Goal: Task Accomplishment & Management: Complete application form

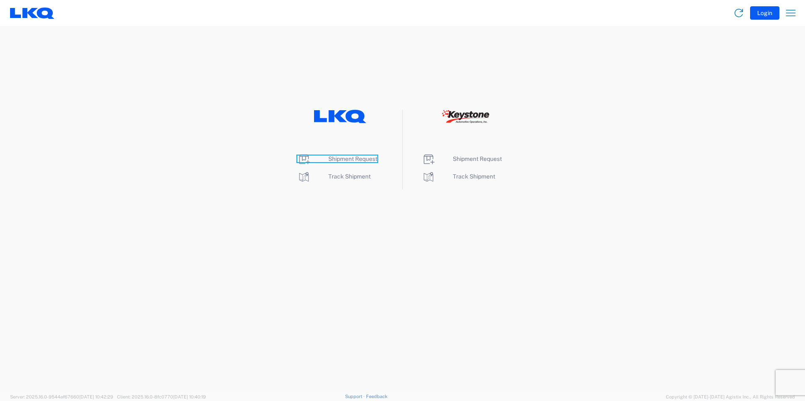
click at [348, 158] on span "Shipment Request" at bounding box center [352, 159] width 49 height 7
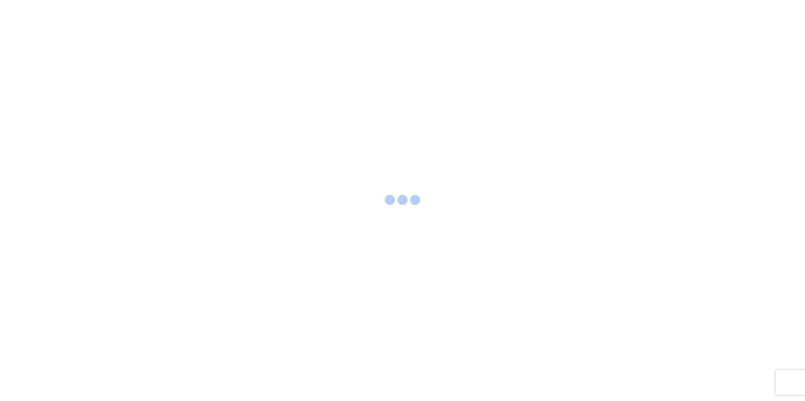
select select "FULL"
select select "LBS"
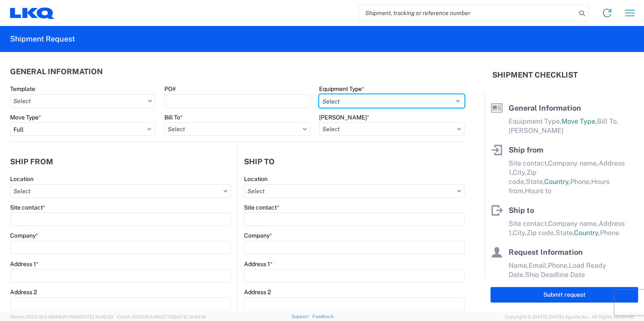
click at [456, 99] on select "Select 53’ Dry Van Flatbed Dropdeck (van) Lowboy (flatbed) Rail" at bounding box center [391, 100] width 145 height 13
select select "STDV"
click at [319, 94] on select "Select 53’ Dry Van Flatbed Dropdeck (van) Lowboy (flatbed) Rail" at bounding box center [391, 100] width 145 height 13
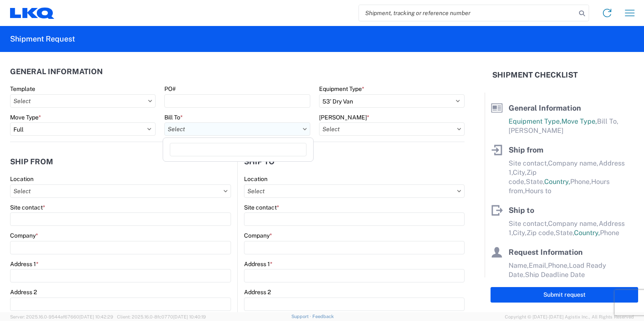
click at [240, 130] on input "Bill To *" at bounding box center [236, 128] width 145 height 13
type input "1760"
click at [213, 167] on div "1760 - LKQ Best Core" at bounding box center [238, 166] width 147 height 13
click at [376, 124] on input "[PERSON_NAME] *" at bounding box center [391, 128] width 145 height 13
type input "1760 - LKQ Best Core"
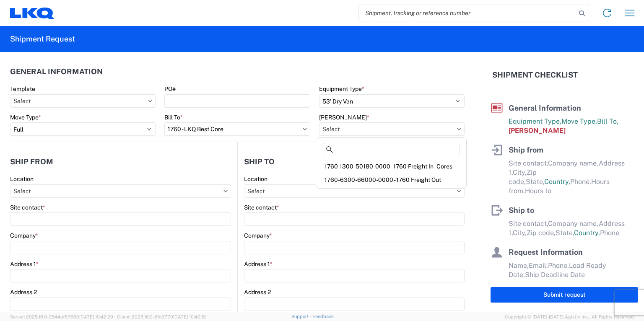
click at [373, 165] on div "1760-1300-50180-0000 - 1760 Freight In - Cores" at bounding box center [391, 166] width 147 height 13
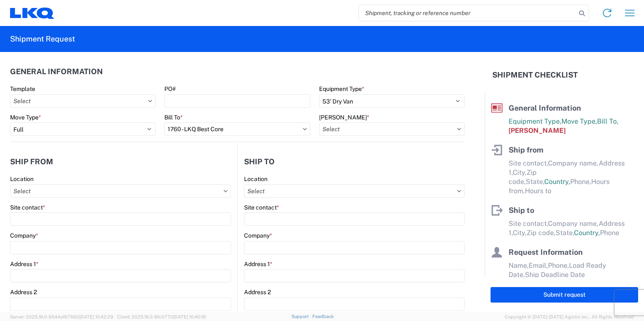
type input "1760-1300-50180-0000 - 1760 Freight In - Cores"
click at [48, 191] on input "Location" at bounding box center [120, 190] width 221 height 13
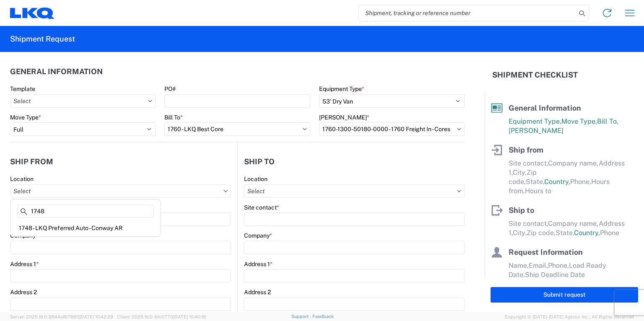
type input "1748"
click at [54, 230] on div "1748 - LKQ Preferred Auto - Conway AR" at bounding box center [85, 227] width 147 height 13
type input "1748 - LKQ Preferred Auto - Conway AR"
type input "LKQ Corporation"
type input "[STREET_ADDRESS]"
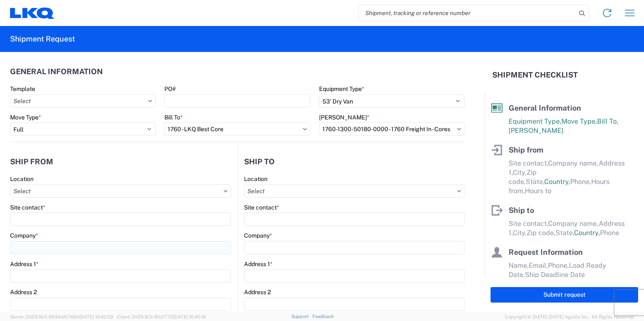
type input "[PERSON_NAME]"
type input "72032"
select select "AR"
select select "US"
type input "08:00"
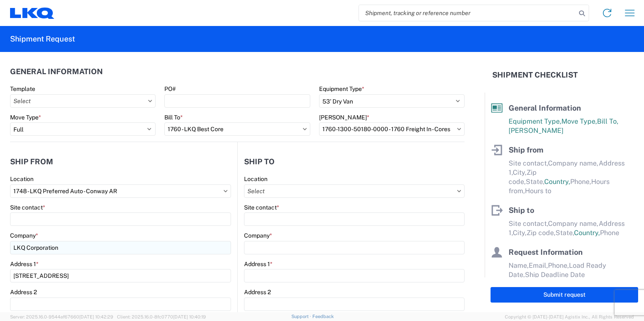
type input "17:00"
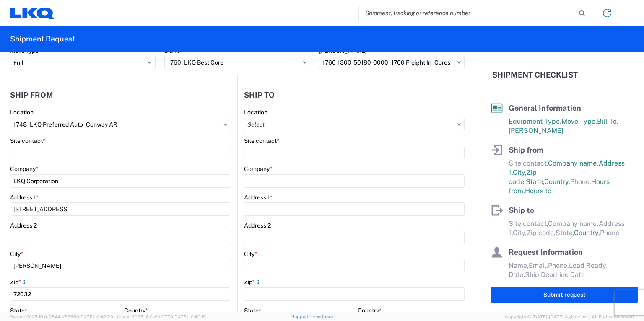
scroll to position [67, 0]
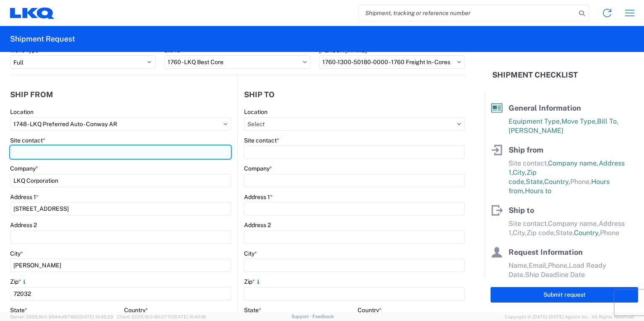
click at [28, 151] on input "Site contact *" at bounding box center [120, 151] width 221 height 13
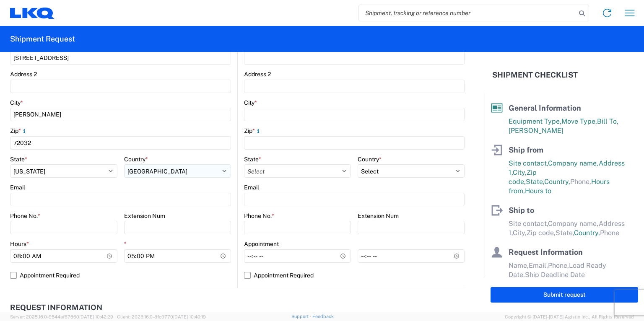
scroll to position [235, 0]
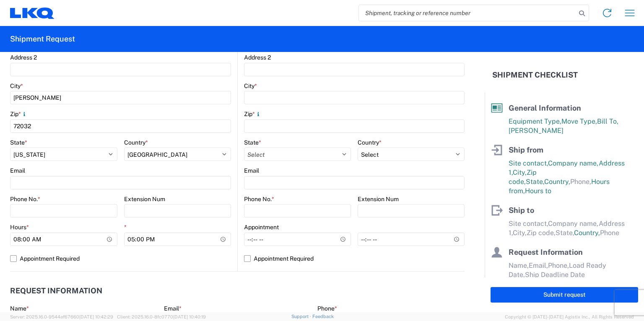
type input "[PERSON_NAME]"
click at [33, 218] on agx-form-control-wrapper-v2 "Phone No. *" at bounding box center [63, 209] width 107 height 29
click at [31, 213] on input "Phone No. *" at bounding box center [63, 210] width 107 height 13
type input "5013284223"
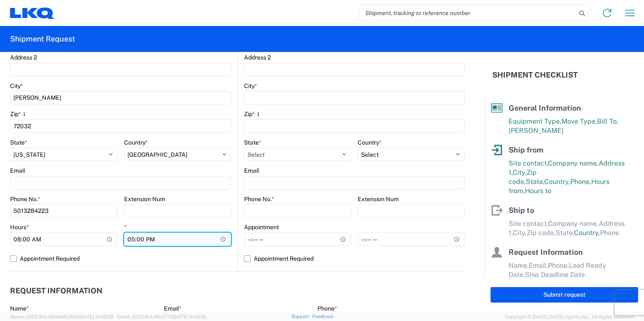
click at [130, 234] on input "17:00" at bounding box center [177, 239] width 107 height 13
type input "16:00"
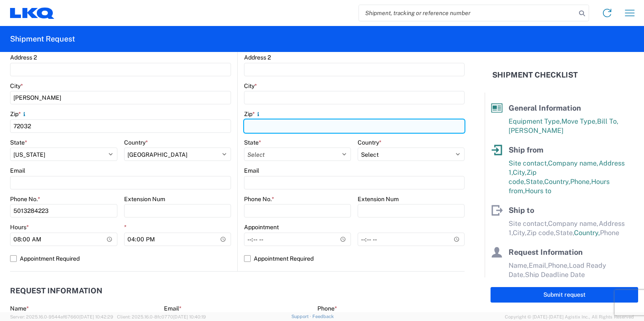
click at [401, 123] on input "Zip *" at bounding box center [354, 125] width 220 height 13
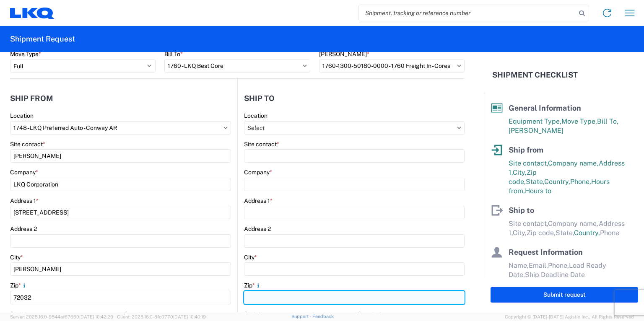
scroll to position [34, 0]
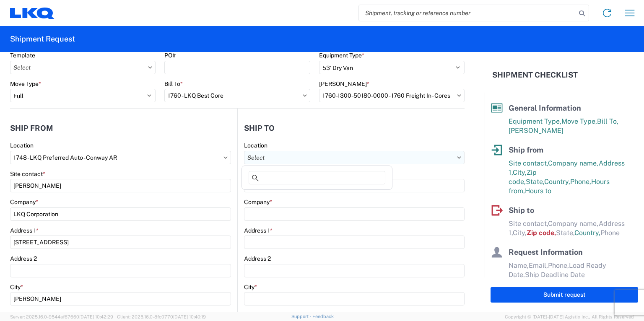
click at [450, 159] on input "Location" at bounding box center [354, 157] width 220 height 13
click at [272, 176] on input at bounding box center [317, 177] width 137 height 13
type input "1760"
click at [278, 193] on div "1760 - LKQ Best Core" at bounding box center [317, 194] width 147 height 13
type input "1760 - LKQ Best Core"
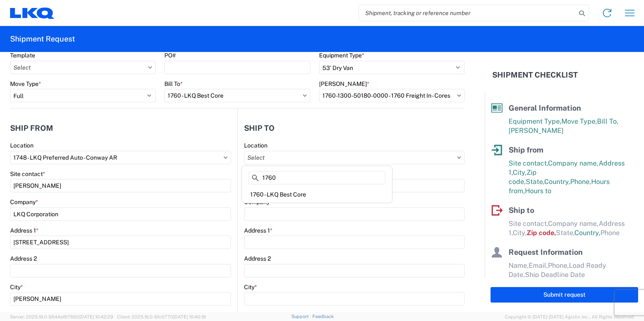
type input "LKQ Corporation"
type input "[STREET_ADDRESS]"
type input "[GEOGRAPHIC_DATA]"
type input "77038"
select select "US"
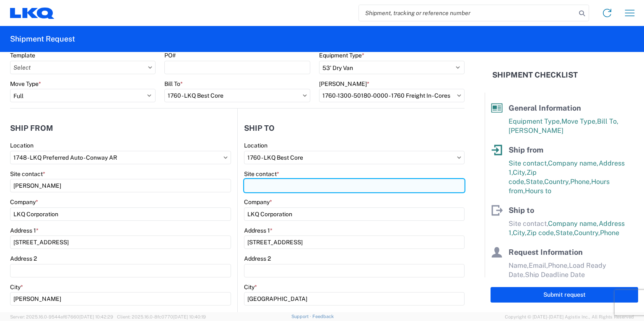
click at [262, 187] on input "Site contact *" at bounding box center [354, 185] width 220 height 13
type input "[PERSON_NAME]"
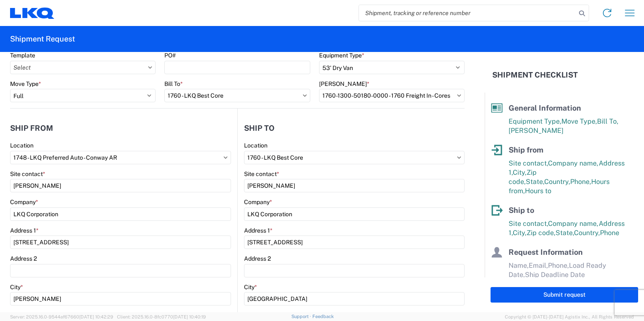
click at [332, 198] on div "Company *" at bounding box center [354, 202] width 220 height 8
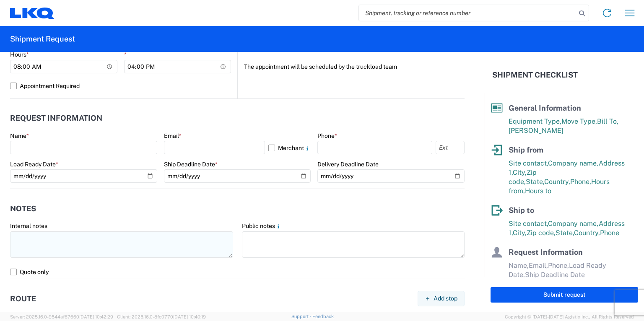
scroll to position [436, 0]
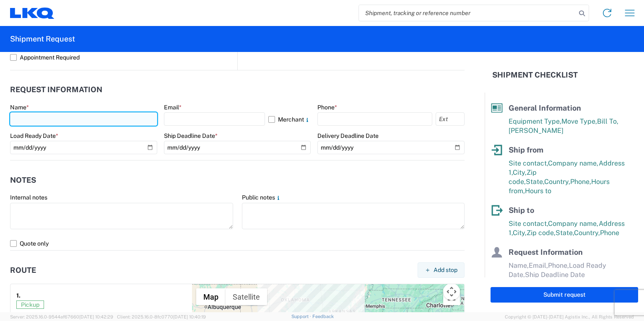
click at [34, 116] on input "text" at bounding box center [83, 118] width 147 height 13
type input "[PERSON_NAME]"
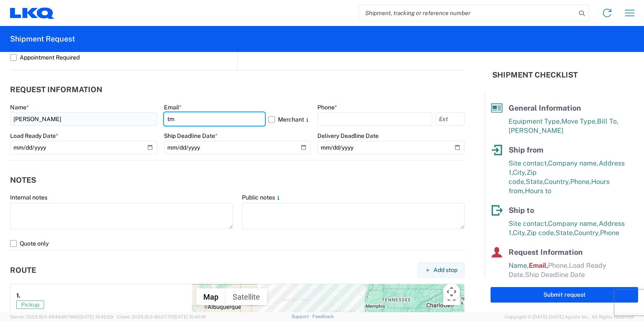
type input "[EMAIL_ADDRESS][DOMAIN_NAME]"
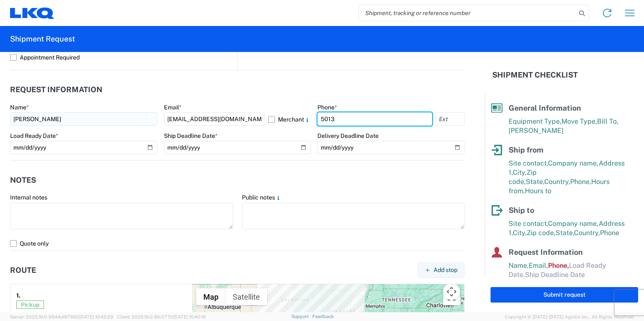
type input "5013284223"
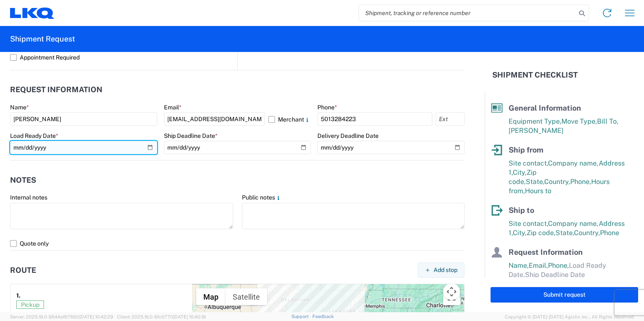
click at [144, 148] on input "date" at bounding box center [83, 147] width 147 height 13
type input "[DATE]"
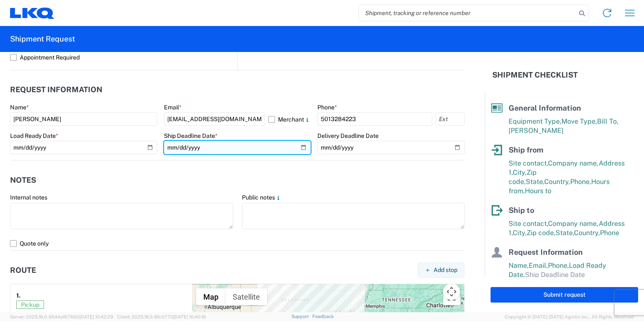
click at [295, 144] on input "date" at bounding box center [237, 147] width 147 height 13
click at [301, 144] on input "date" at bounding box center [237, 147] width 147 height 13
type input "[DATE]"
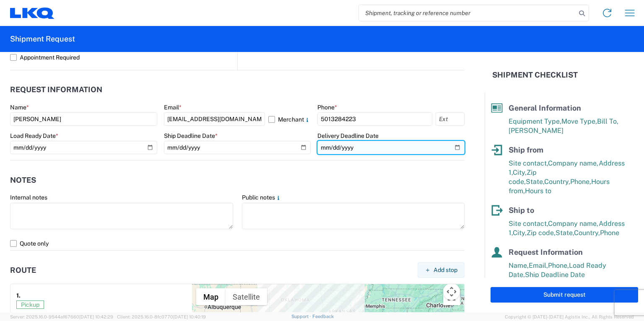
click at [443, 148] on input "date" at bounding box center [390, 147] width 147 height 13
click at [449, 146] on input "date" at bounding box center [390, 147] width 147 height 13
type input "[DATE]"
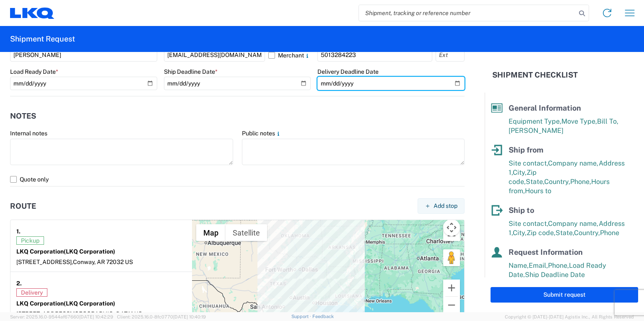
scroll to position [503, 0]
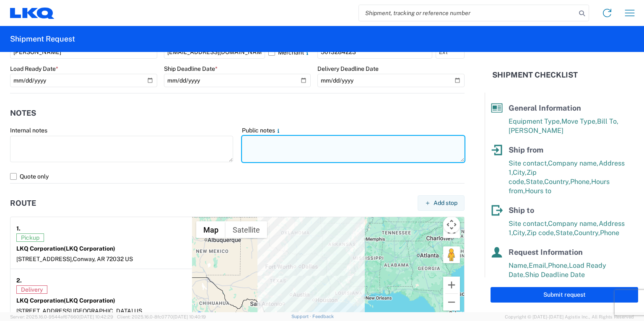
click at [265, 145] on textarea at bounding box center [353, 149] width 223 height 26
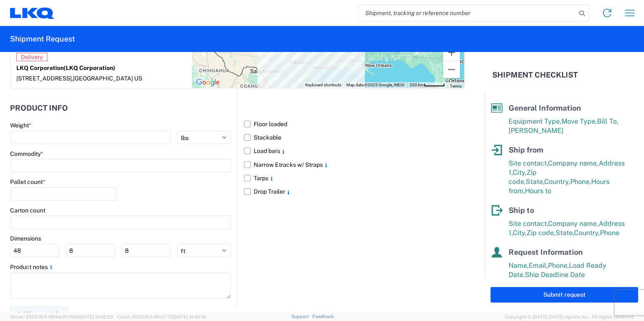
scroll to position [738, 0]
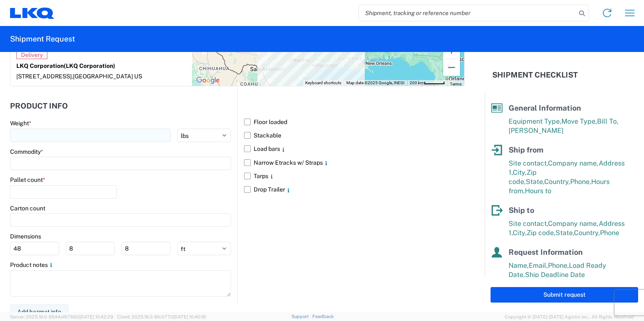
type textarea "open dock,8am-4pm,Mon-Fri"
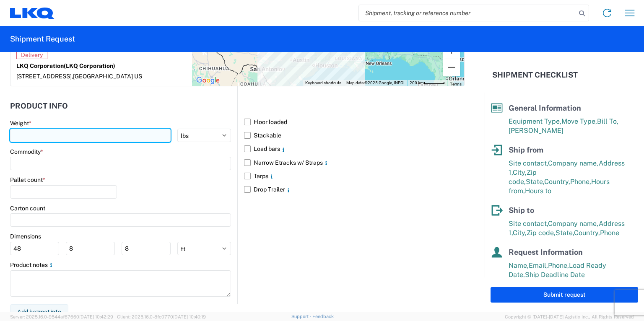
click at [43, 136] on input "number" at bounding box center [90, 135] width 161 height 13
type input "44000"
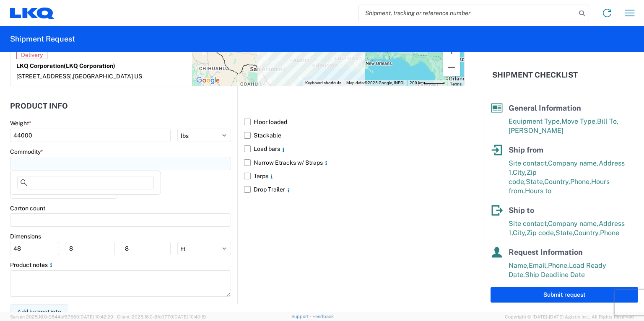
click at [50, 160] on input at bounding box center [120, 163] width 221 height 13
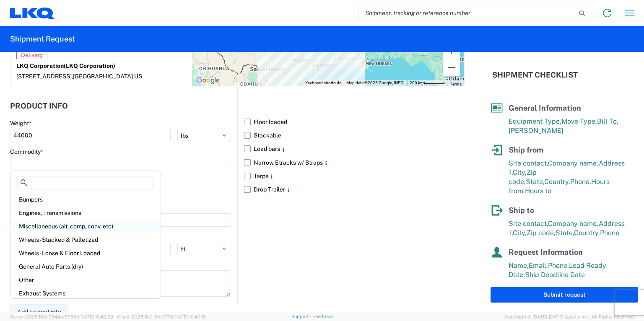
click at [55, 228] on div "Miscellaneous (alt, comp, conv, etc)" at bounding box center [85, 226] width 147 height 13
type input "Miscellaneous (alt, comp, conv, etc)"
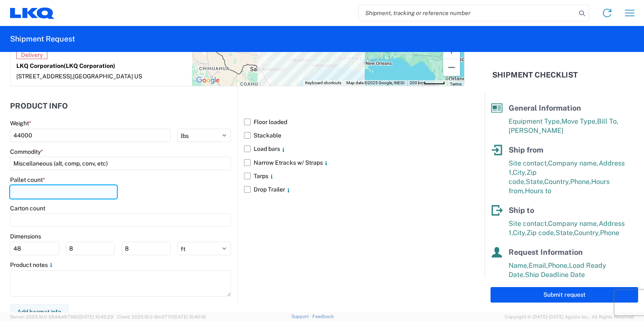
click at [56, 190] on input "number" at bounding box center [63, 191] width 107 height 13
type input "24"
click at [271, 191] on label "Drop Trailer" at bounding box center [354, 189] width 220 height 13
click at [0, 0] on input "Drop Trailer" at bounding box center [0, 0] width 0 height 0
click at [246, 189] on label "Drop Trailer" at bounding box center [354, 189] width 220 height 13
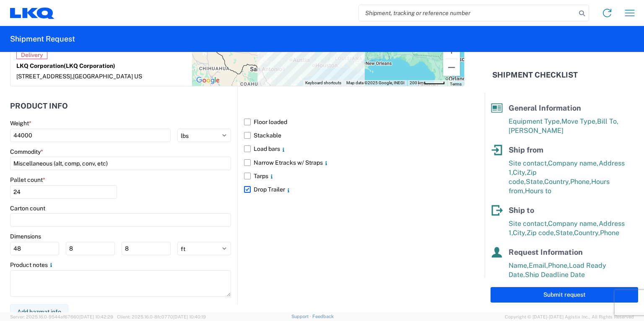
click at [0, 0] on input "Drop Trailer" at bounding box center [0, 0] width 0 height 0
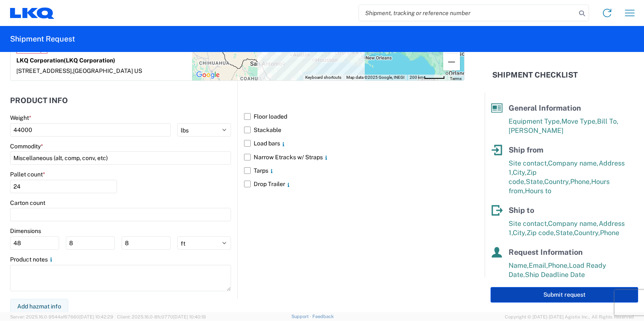
click at [545, 302] on button "Submit request" at bounding box center [564, 295] width 148 height 16
select select "US"
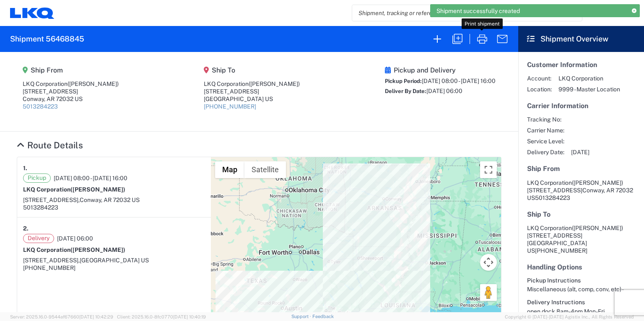
click at [482, 38] on icon "button" at bounding box center [481, 38] width 13 height 13
